Goal: Use online tool/utility: Utilize a website feature to perform a specific function

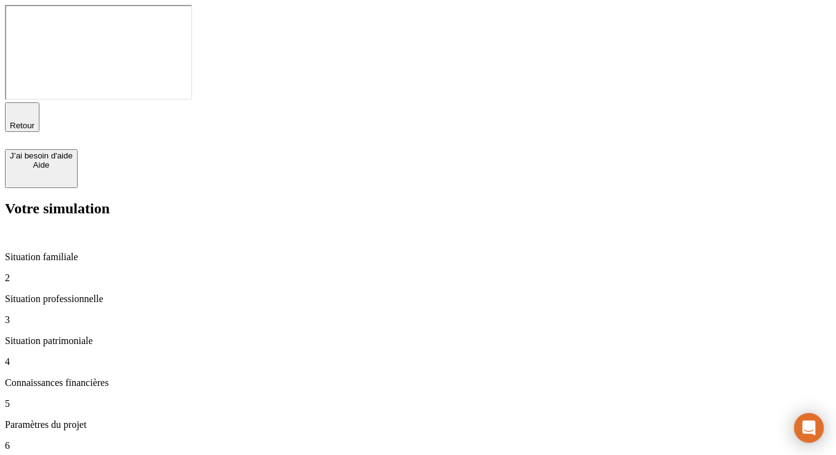
type input "120 000"
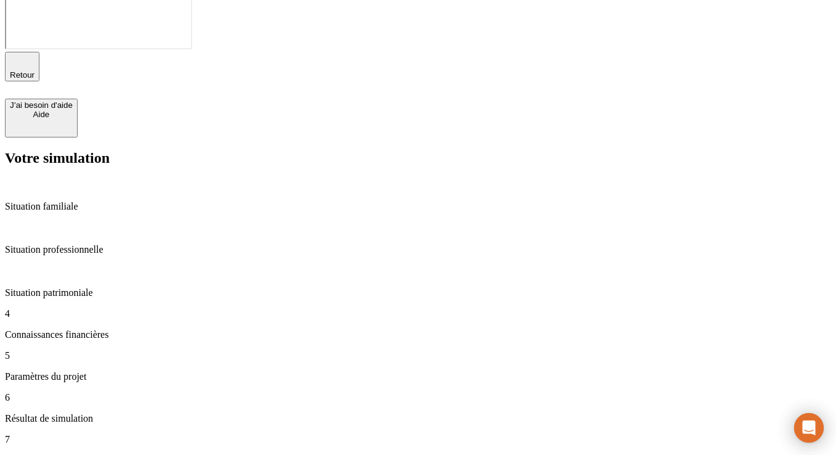
scroll to position [60, 0]
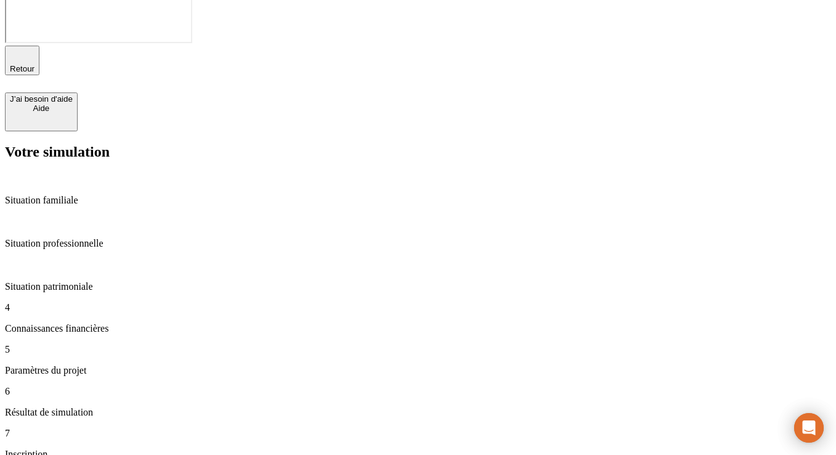
scroll to position [68, 0]
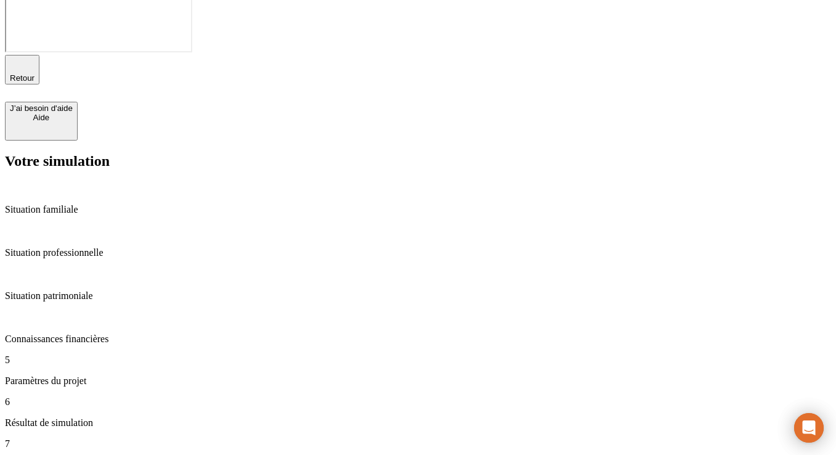
scroll to position [59, 0]
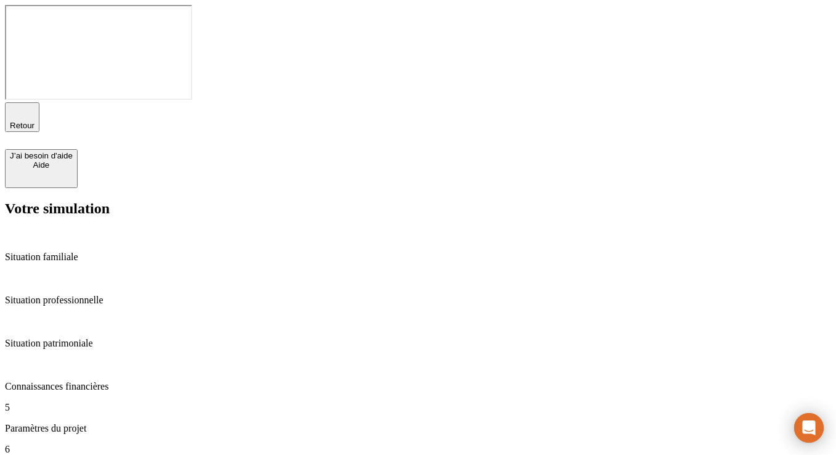
type input "35"
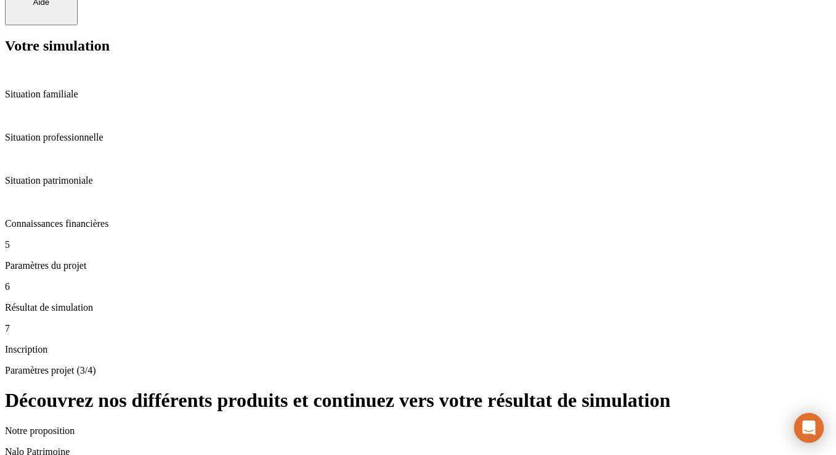
scroll to position [254, 0]
